Goal: Task Accomplishment & Management: Manage account settings

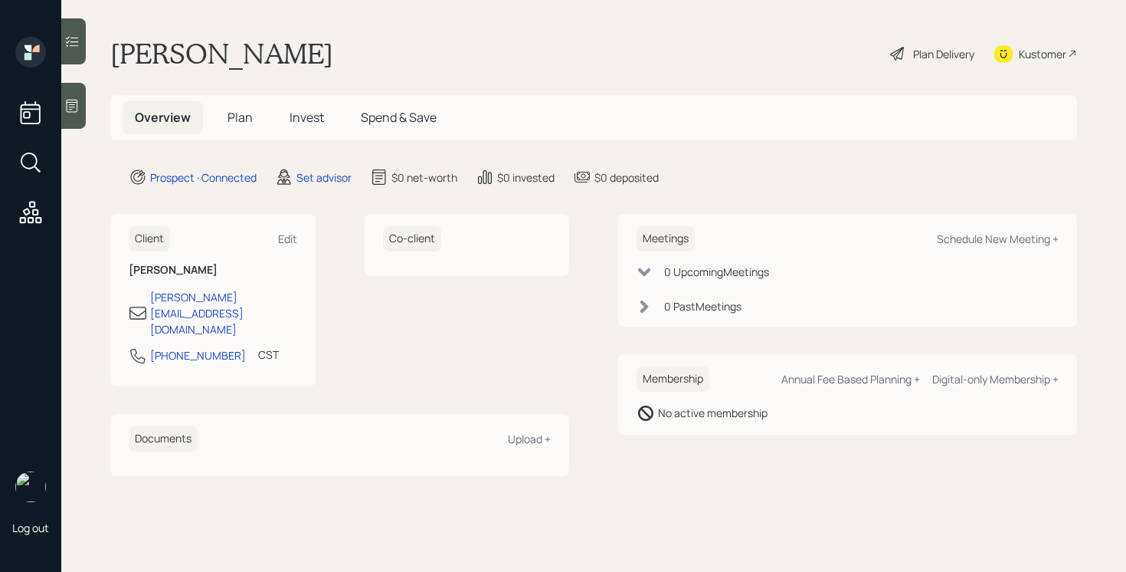
click at [70, 106] on icon at bounding box center [71, 105] width 15 height 15
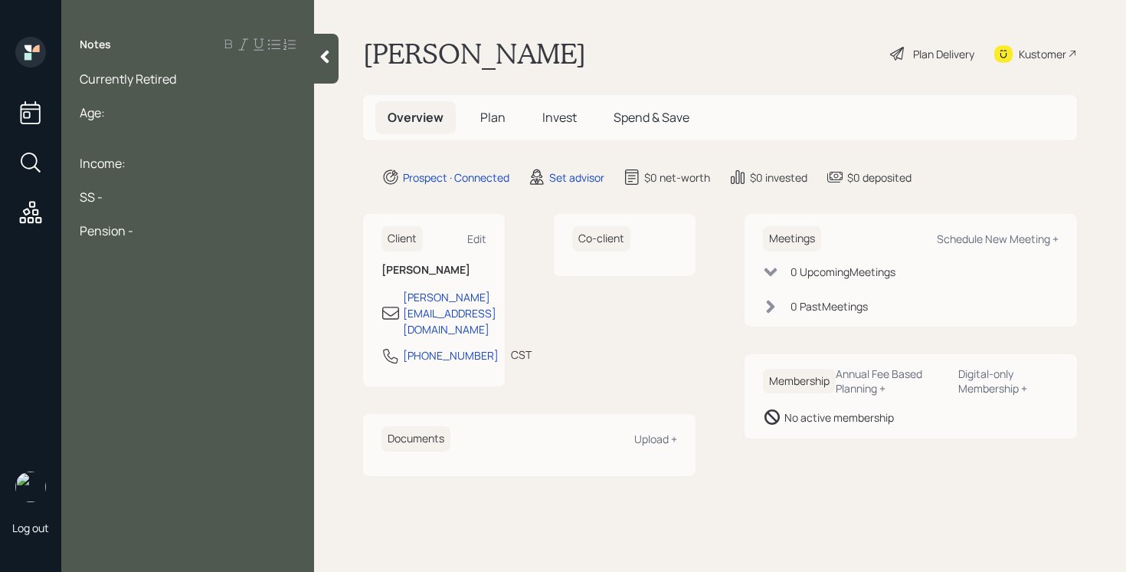
click at [166, 106] on div "Age:" at bounding box center [188, 112] width 216 height 17
click at [179, 224] on div "Pension -" at bounding box center [188, 230] width 216 height 17
click at [174, 226] on div "Pension -" at bounding box center [188, 230] width 216 height 17
click at [132, 304] on div at bounding box center [188, 298] width 216 height 17
click at [140, 318] on span "Brokerage - 150,000" at bounding box center [136, 314] width 113 height 17
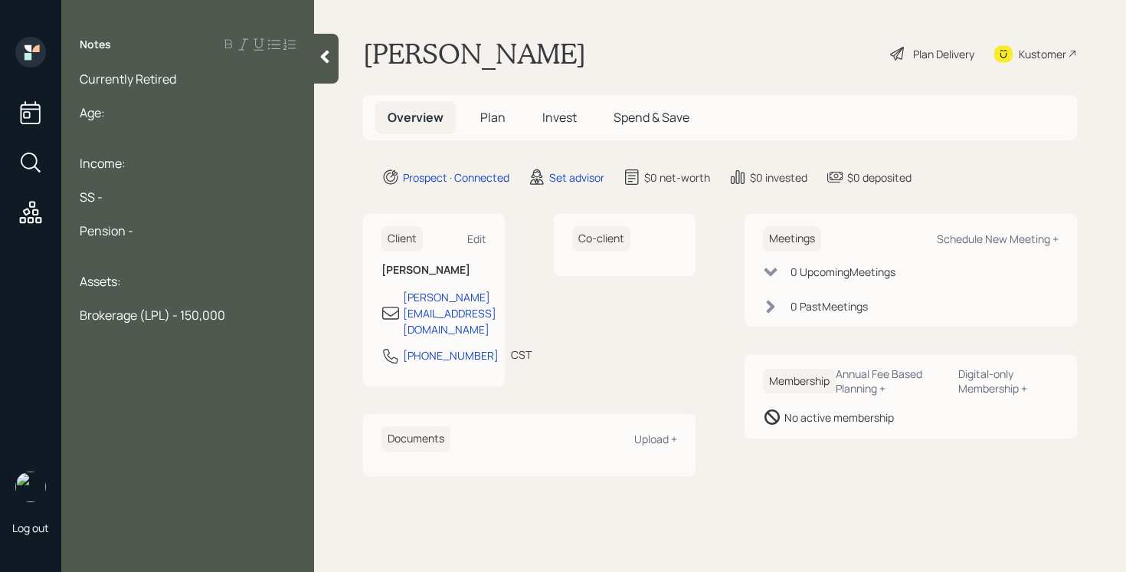
click at [235, 316] on div "Brokerage (LPL) - 150,000" at bounding box center [188, 314] width 216 height 17
click at [149, 109] on div "Age:" at bounding box center [188, 112] width 216 height 17
click at [179, 90] on div at bounding box center [188, 95] width 216 height 17
click at [175, 106] on div "Age:" at bounding box center [188, 112] width 216 height 17
click at [186, 80] on div "Currently Retired" at bounding box center [188, 78] width 216 height 17
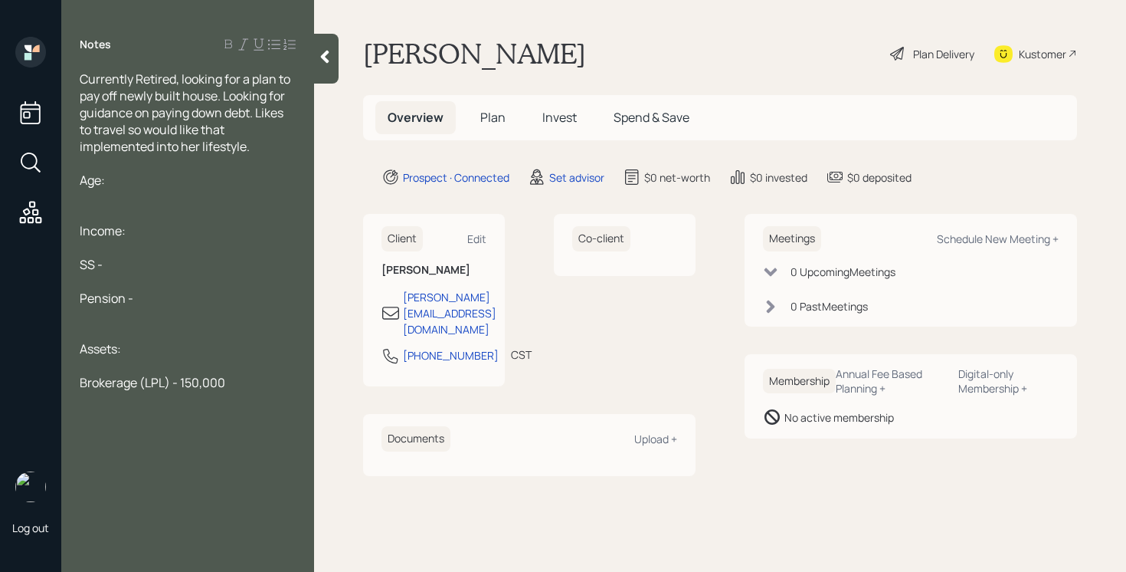
click at [148, 182] on div "Age:" at bounding box center [188, 180] width 216 height 17
click at [257, 155] on div at bounding box center [188, 163] width 216 height 17
click at [263, 151] on div "Currently Retired, looking for a plan to pay off newly built house. Looking for…" at bounding box center [188, 112] width 216 height 84
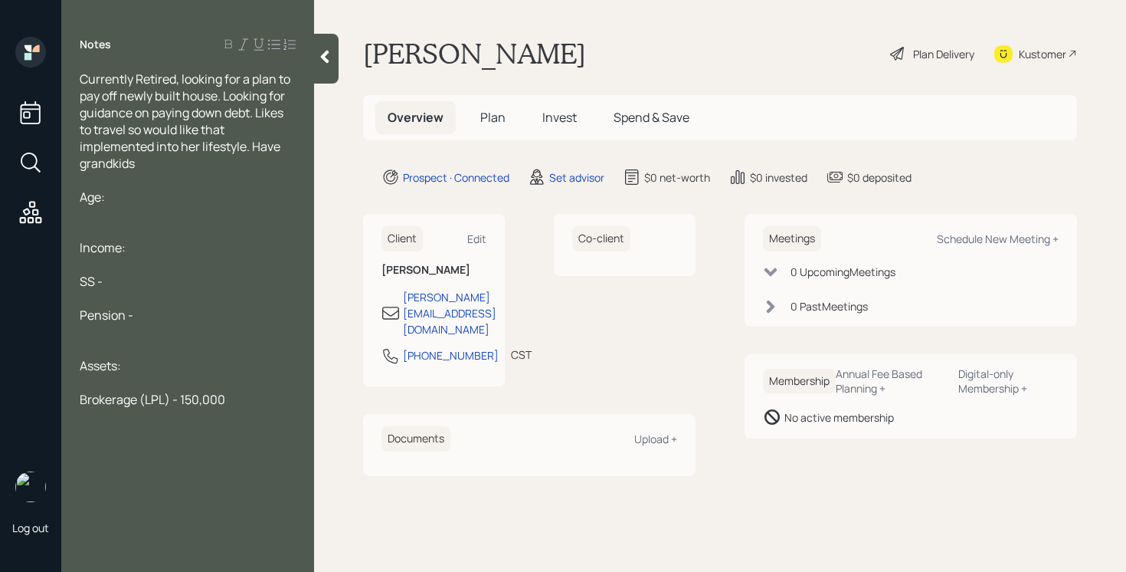
click at [139, 192] on div "Age:" at bounding box center [188, 196] width 216 height 17
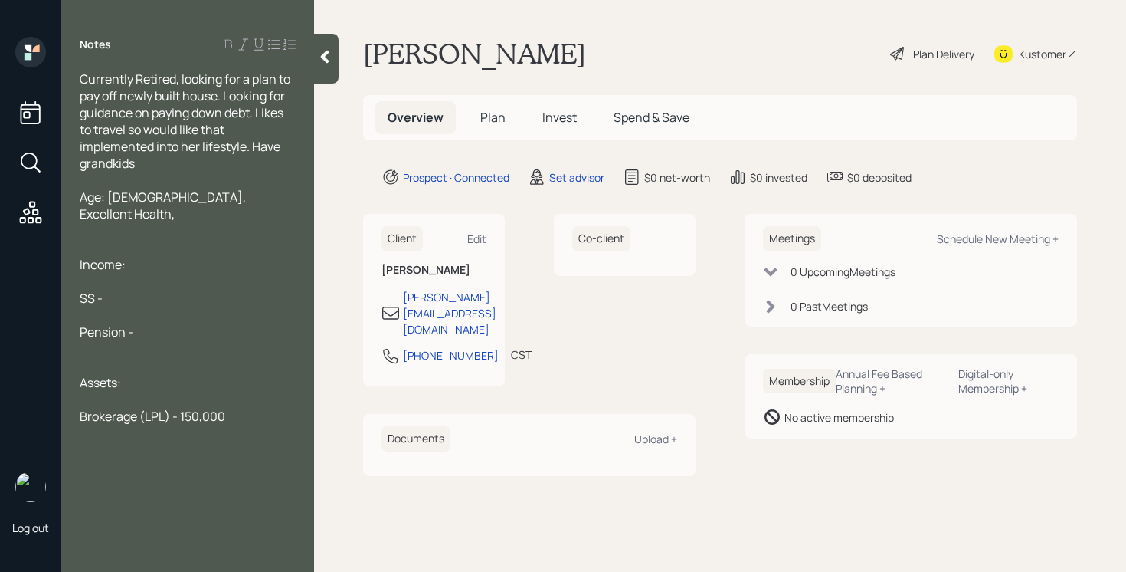
click at [155, 163] on div "Currently Retired, looking for a plan to pay off newly built house. Looking for…" at bounding box center [188, 120] width 216 height 101
click at [241, 222] on div at bounding box center [188, 230] width 216 height 17
click at [240, 192] on div "Age: 73, Excellent Health," at bounding box center [188, 205] width 216 height 34
click at [152, 298] on div "SS -" at bounding box center [188, 298] width 216 height 17
click at [173, 324] on div "Pension -" at bounding box center [188, 331] width 216 height 17
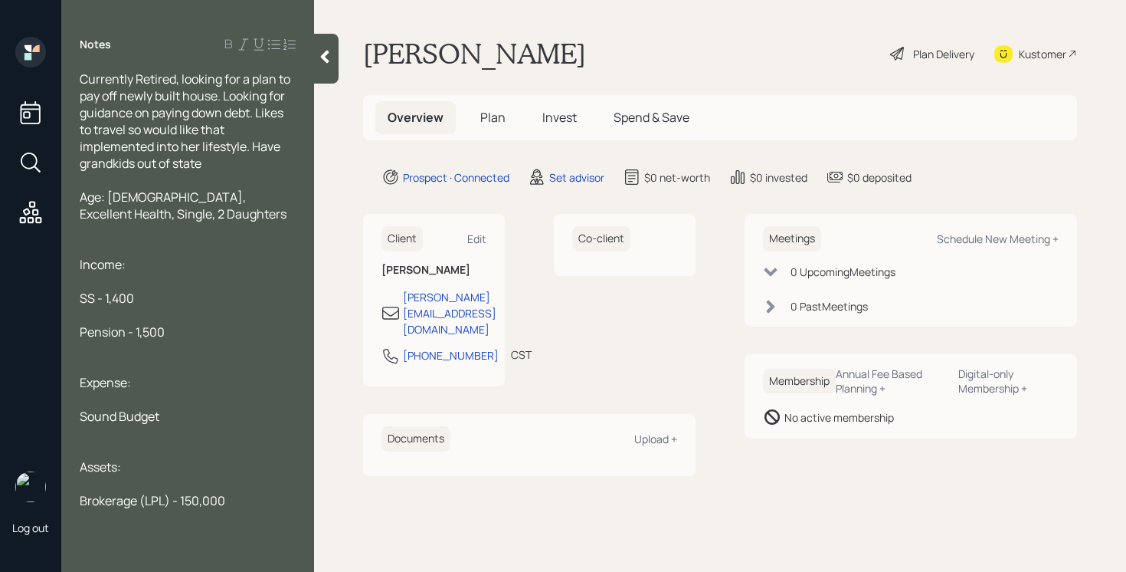
scroll to position [5, 0]
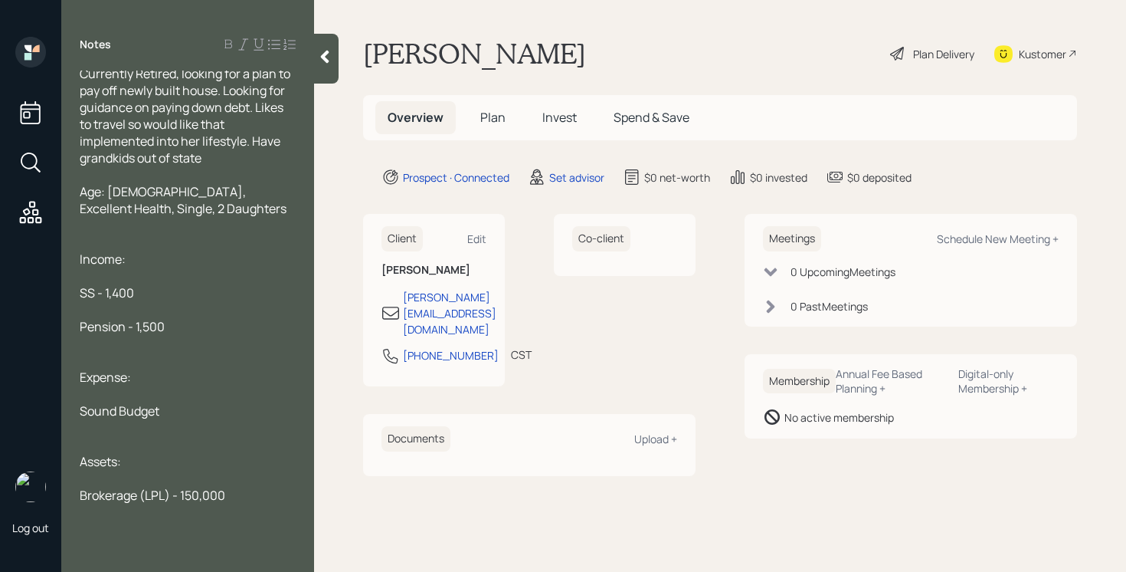
click at [245, 489] on div "Brokerage (LPL) - 150,000" at bounding box center [188, 494] width 216 height 17
click at [152, 460] on div "Assets:" at bounding box center [188, 461] width 216 height 17
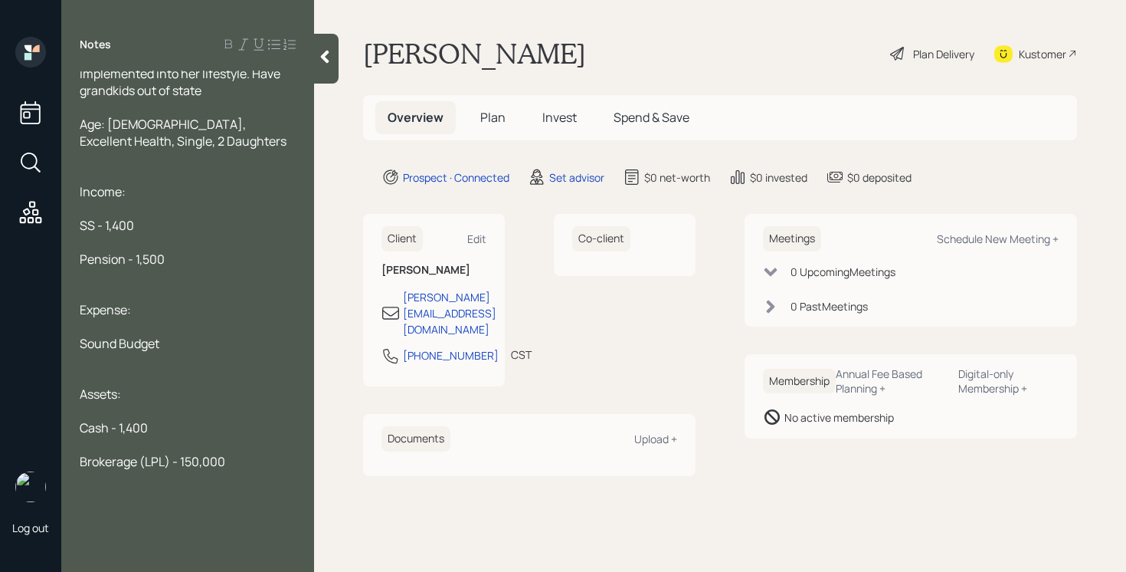
scroll to position [72, 0]
click at [152, 461] on span "Brokerage (LPL) - 150,000" at bounding box center [153, 462] width 146 height 17
click at [139, 461] on span "Brokerage (LPL) - 150,000" at bounding box center [153, 462] width 146 height 17
click at [198, 458] on div "IRA (LPL) - 150,000" at bounding box center [188, 462] width 216 height 17
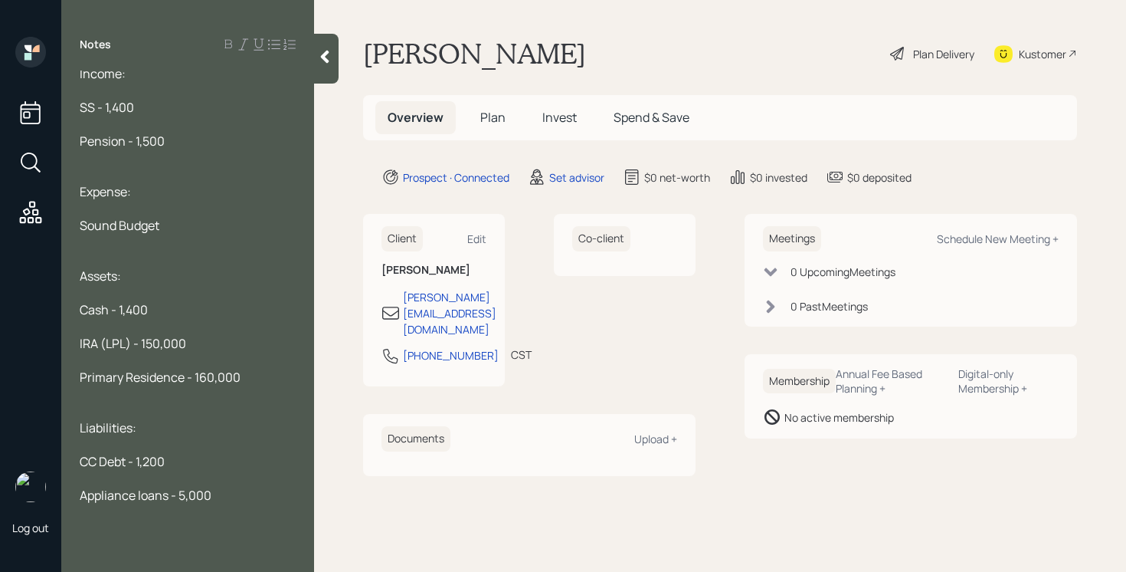
scroll to position [0, 0]
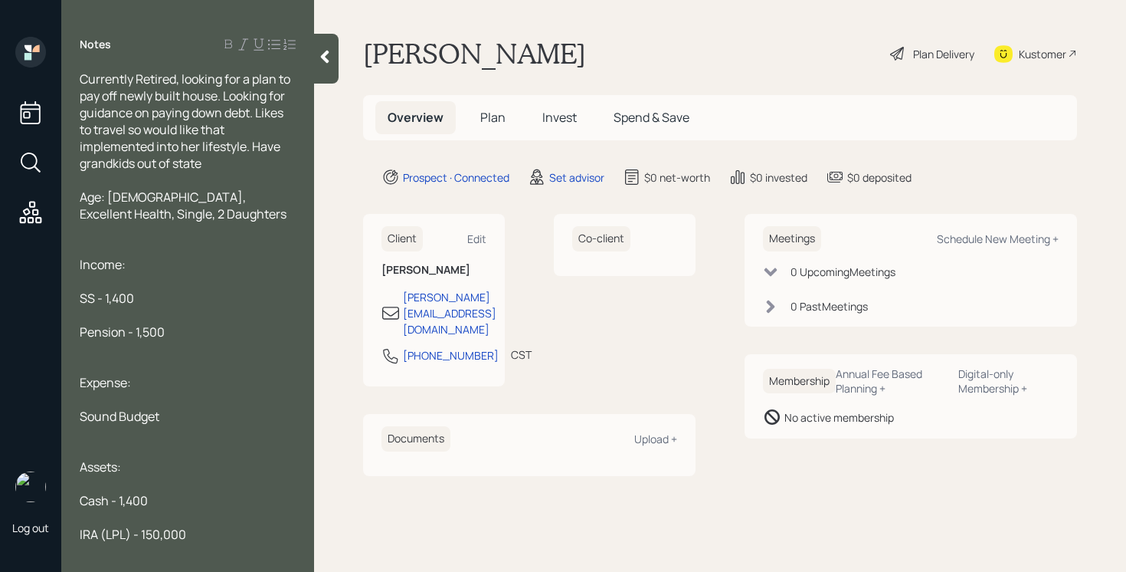
click at [326, 46] on div at bounding box center [326, 59] width 25 height 50
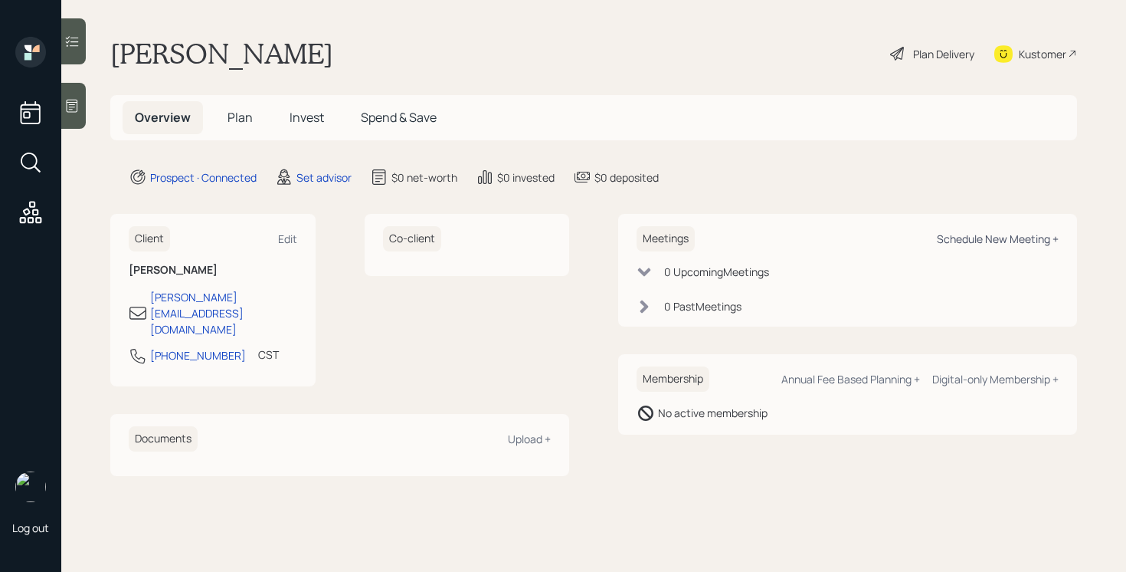
click at [1003, 234] on div "Schedule New Meeting +" at bounding box center [998, 238] width 122 height 15
select select "round-robin"
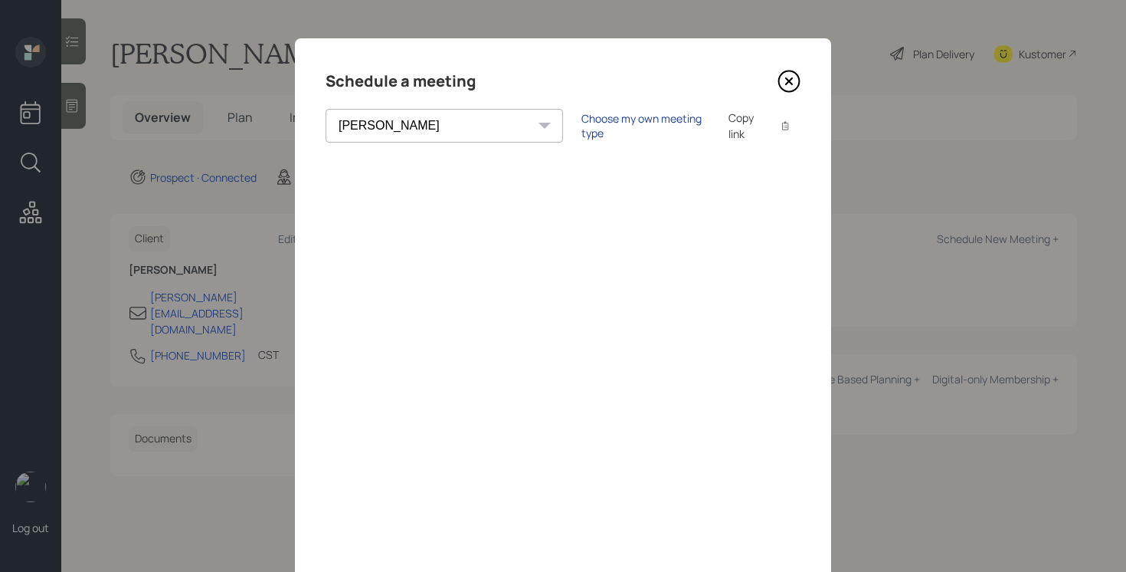
click at [581, 129] on div "Choose my own meeting type" at bounding box center [645, 125] width 129 height 29
click at [788, 82] on icon at bounding box center [789, 81] width 6 height 6
